Goal: Task Accomplishment & Management: Manage account settings

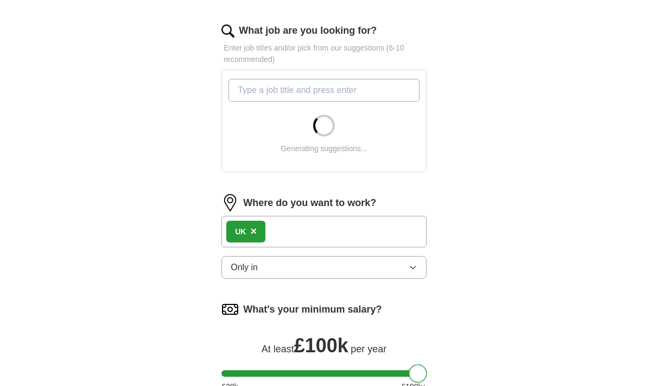
scroll to position [368, 0]
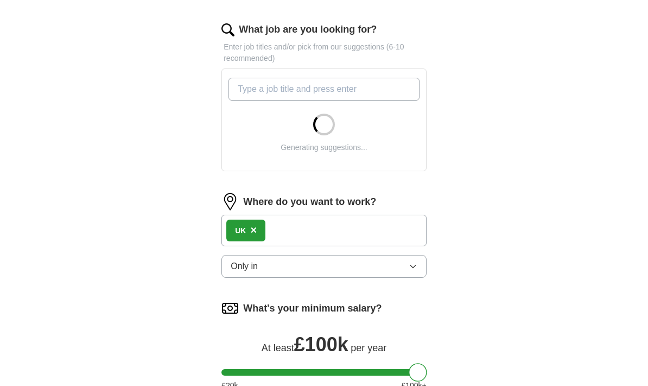
click at [411, 270] on button "Only in" at bounding box center [324, 266] width 205 height 23
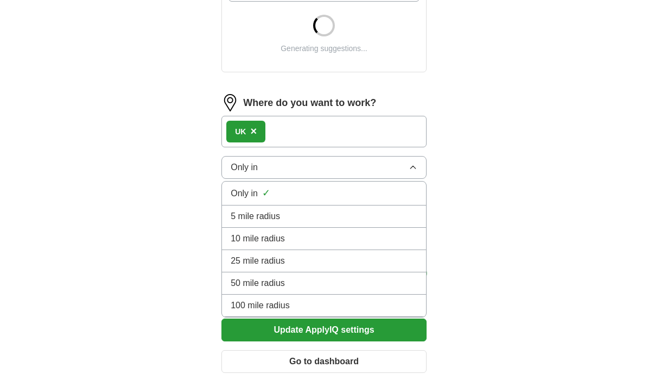
scroll to position [468, 0]
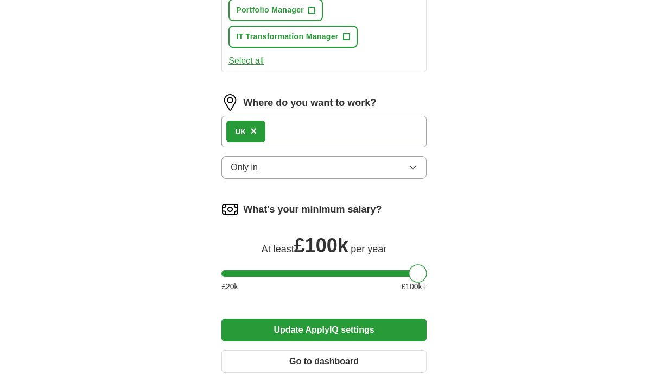
scroll to position [799, 0]
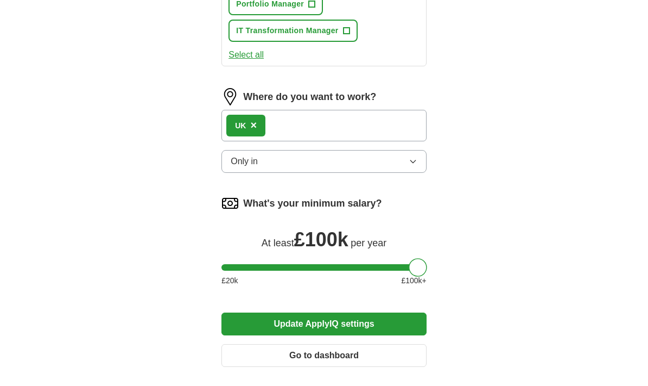
click at [337, 132] on div "UK ×" at bounding box center [324, 125] width 205 height 31
click at [323, 121] on div "UK ×" at bounding box center [324, 125] width 205 height 31
click at [333, 128] on div "UK ×" at bounding box center [324, 125] width 205 height 31
click at [253, 127] on span "×" at bounding box center [253, 125] width 7 height 12
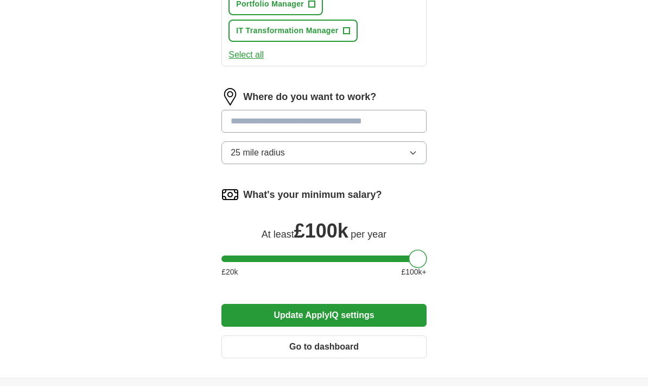
click at [268, 127] on input at bounding box center [324, 121] width 205 height 23
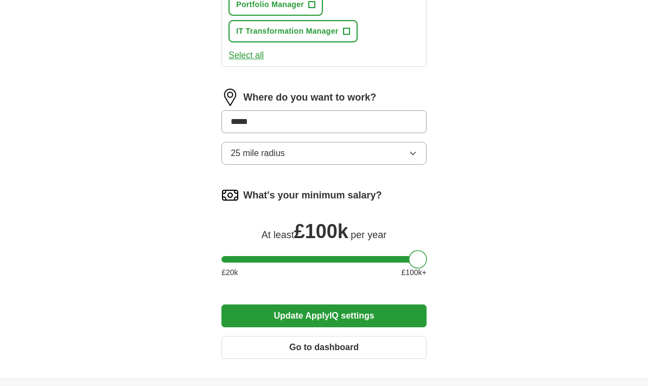
type input "******"
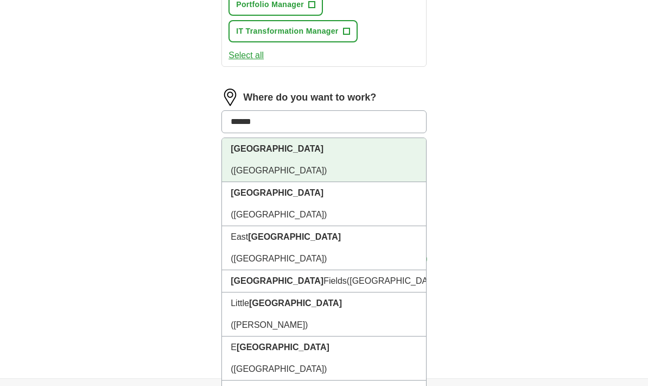
click at [274, 166] on span "([GEOGRAPHIC_DATA])" at bounding box center [279, 170] width 96 height 9
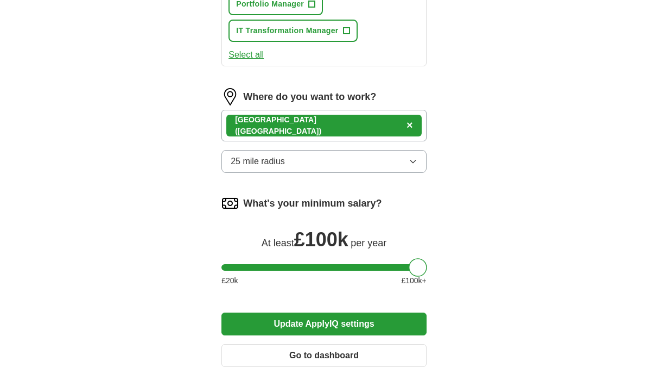
scroll to position [800, 0]
click at [415, 161] on icon "button" at bounding box center [413, 161] width 5 height 3
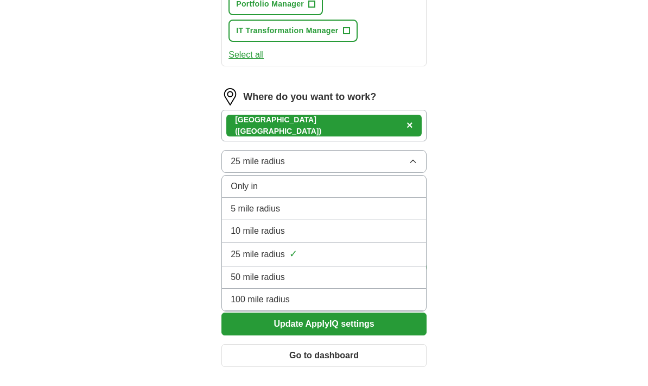
click at [334, 254] on div "25 mile radius ✓" at bounding box center [324, 254] width 187 height 15
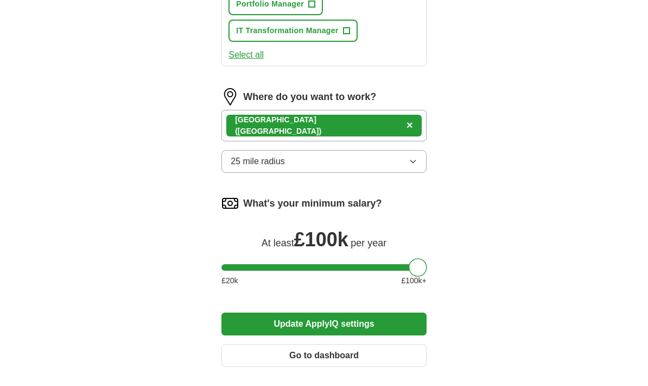
click at [373, 325] on button "Update ApplyIQ settings" at bounding box center [324, 323] width 205 height 23
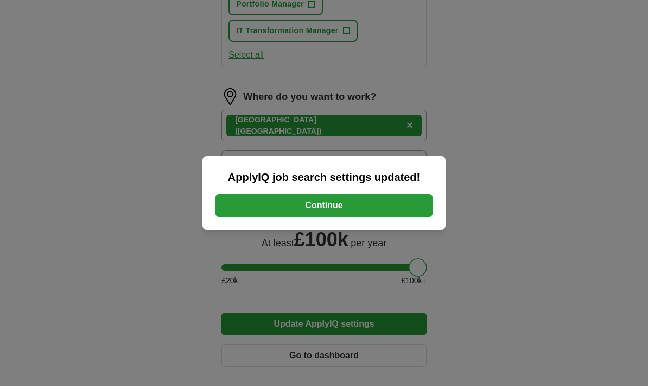
click at [380, 217] on button "Continue" at bounding box center [324, 205] width 217 height 23
